Goal: Find specific page/section: Find specific page/section

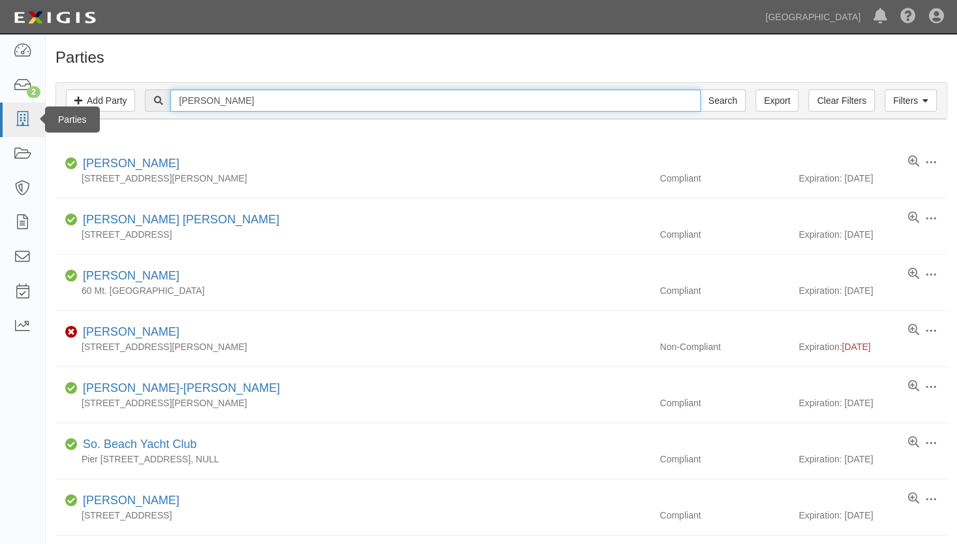
drag, startPoint x: 215, startPoint y: 105, endPoint x: 40, endPoint y: 104, distance: 174.9
click at [40, 104] on body "Toggle navigation Dashboard 2 Inbox Parties Agreements Coverages Documents Mess…" at bounding box center [478, 362] width 957 height 725
type input "[PERSON_NAME]"
click at [700, 89] on input "Search" at bounding box center [723, 100] width 46 height 22
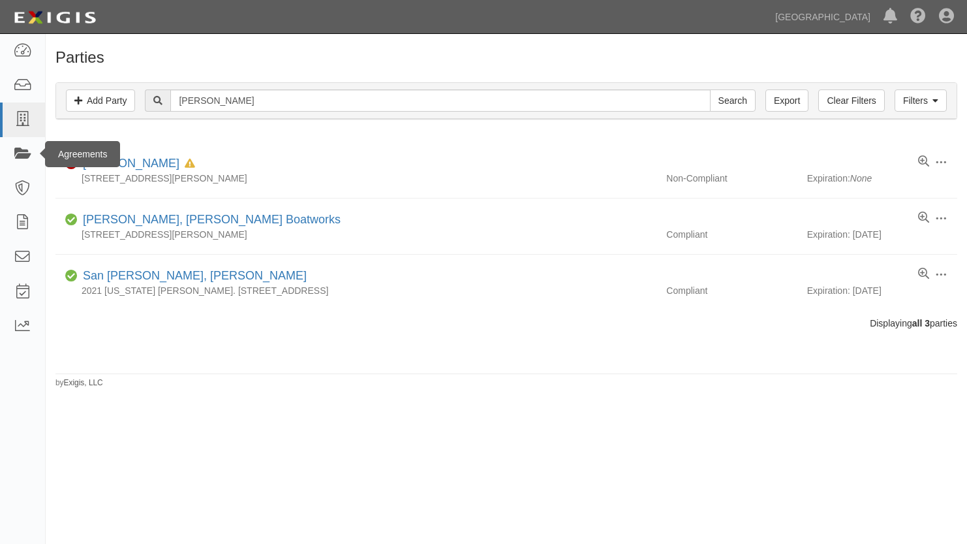
click at [81, 159] on div "Agreements" at bounding box center [82, 154] width 75 height 26
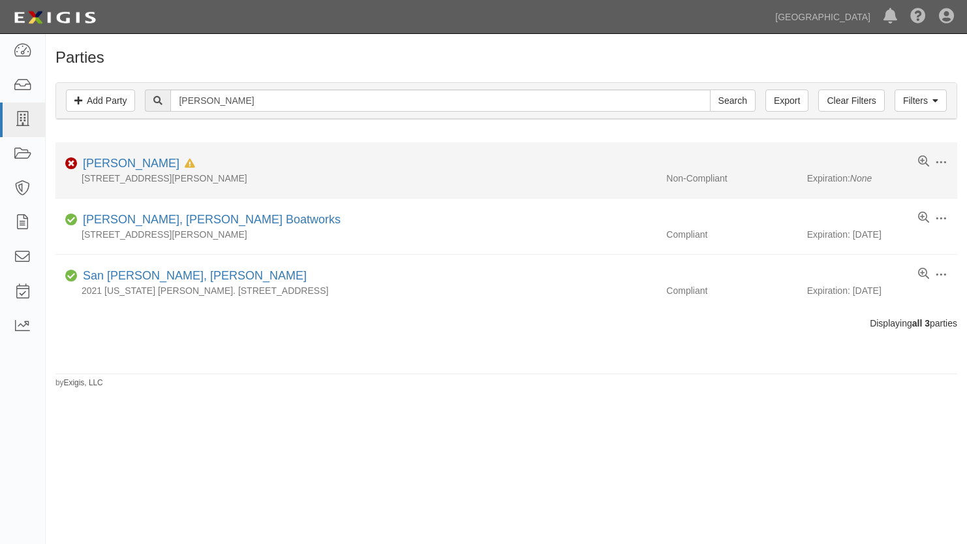
click at [151, 179] on div "[STREET_ADDRESS][PERSON_NAME]" at bounding box center [355, 178] width 601 height 13
click at [113, 158] on link "[PERSON_NAME]" at bounding box center [131, 163] width 97 height 13
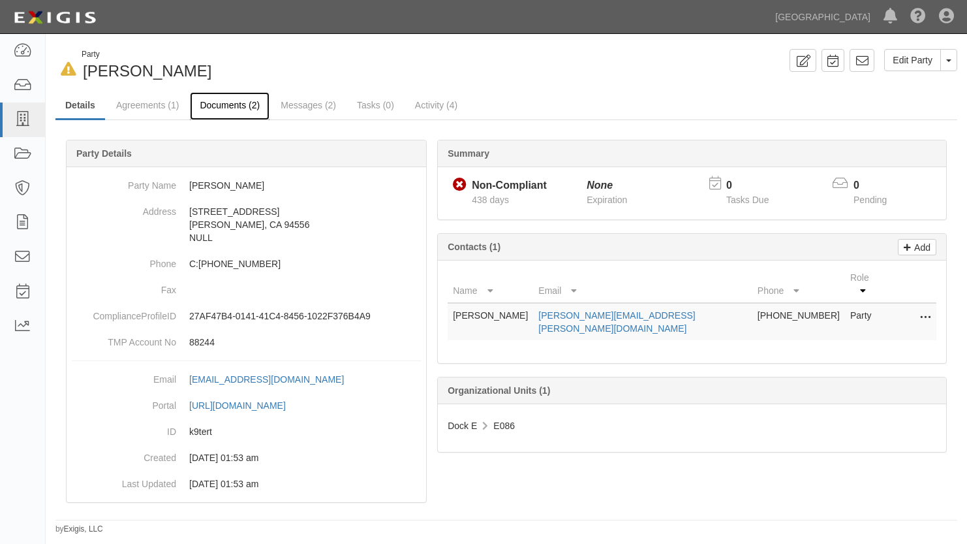
click at [220, 106] on link "Documents (2)" at bounding box center [230, 106] width 80 height 28
